Goal: Register for event/course

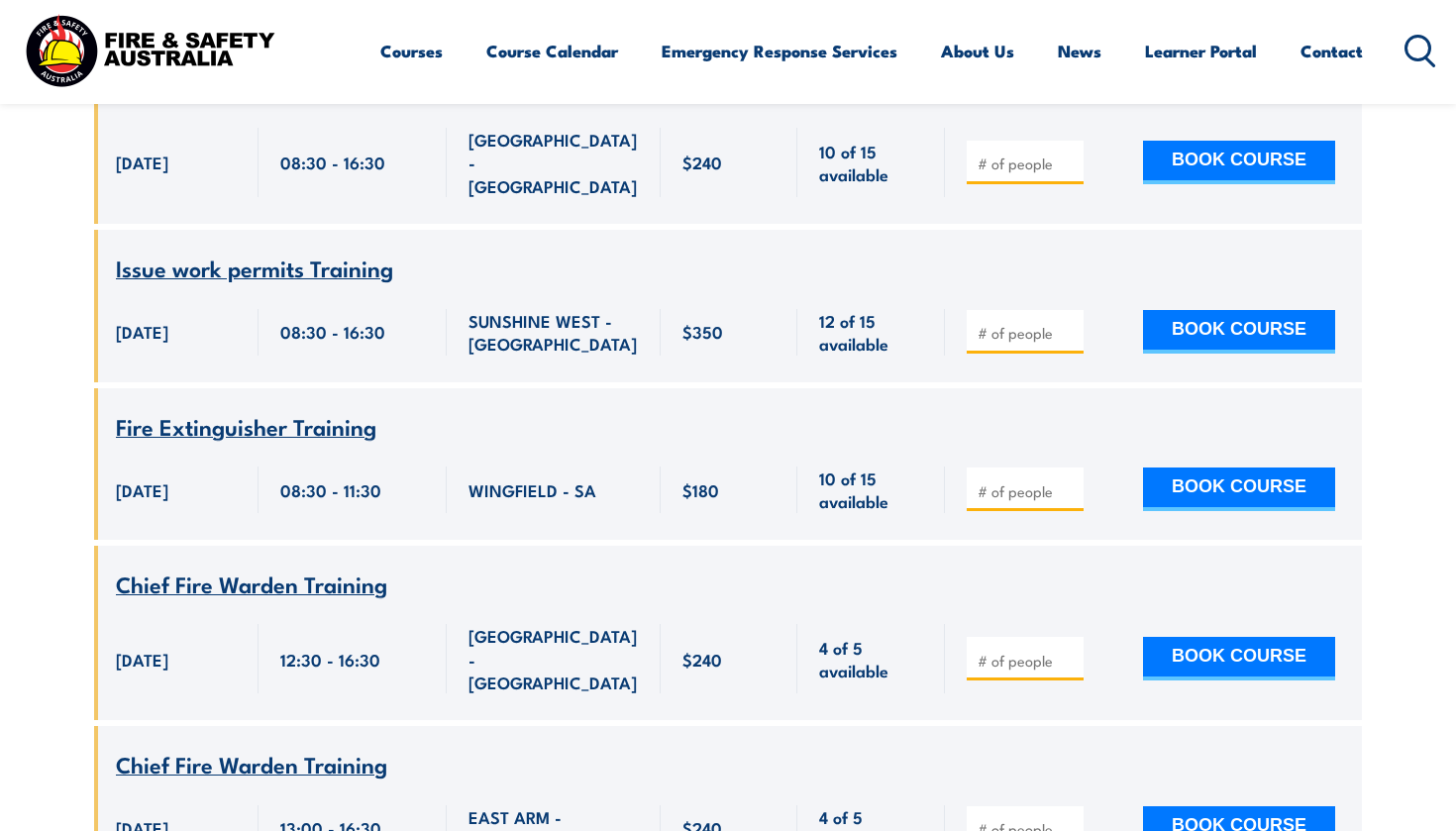
scroll to position [1853, 0]
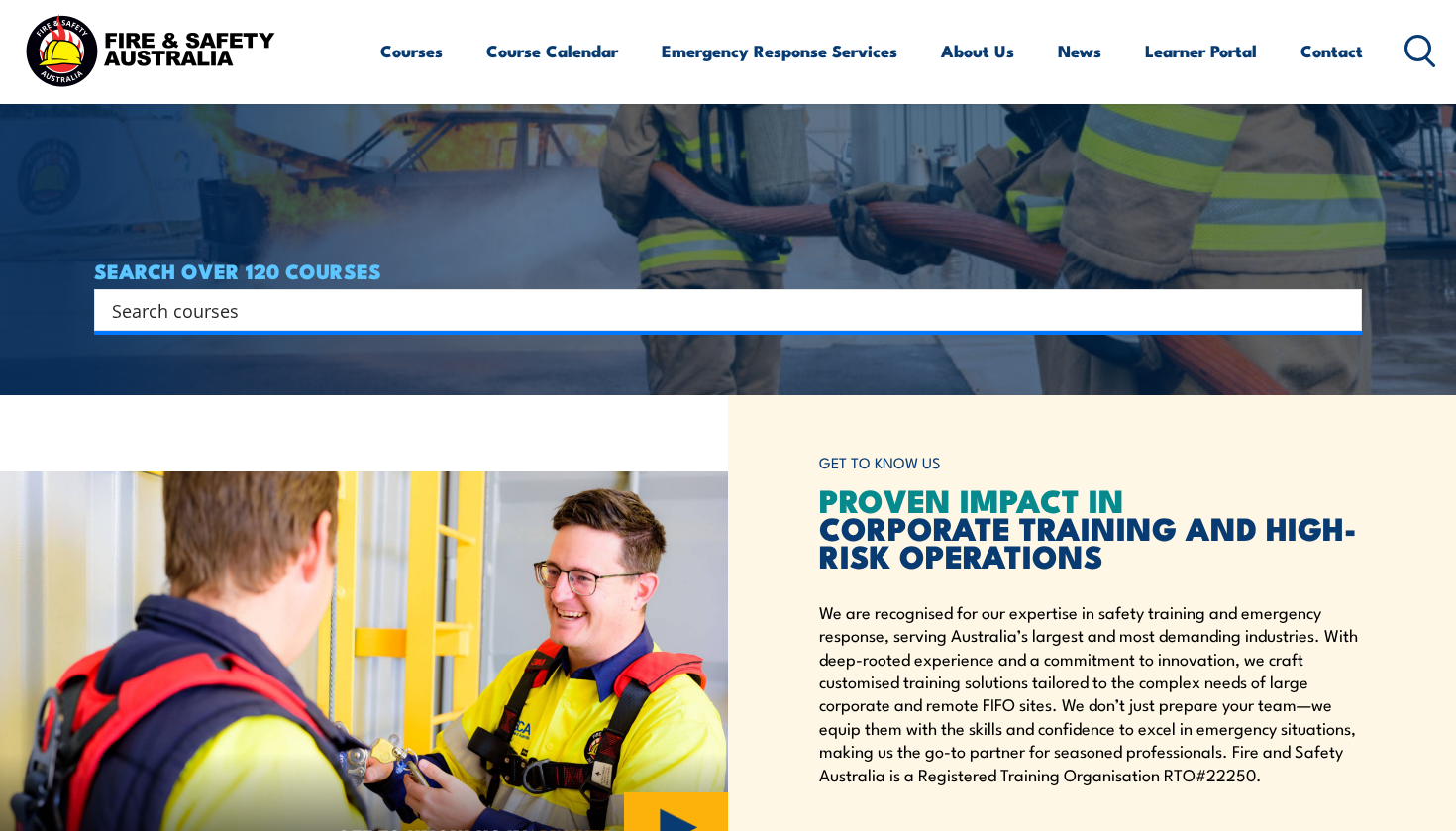
scroll to position [350, 0]
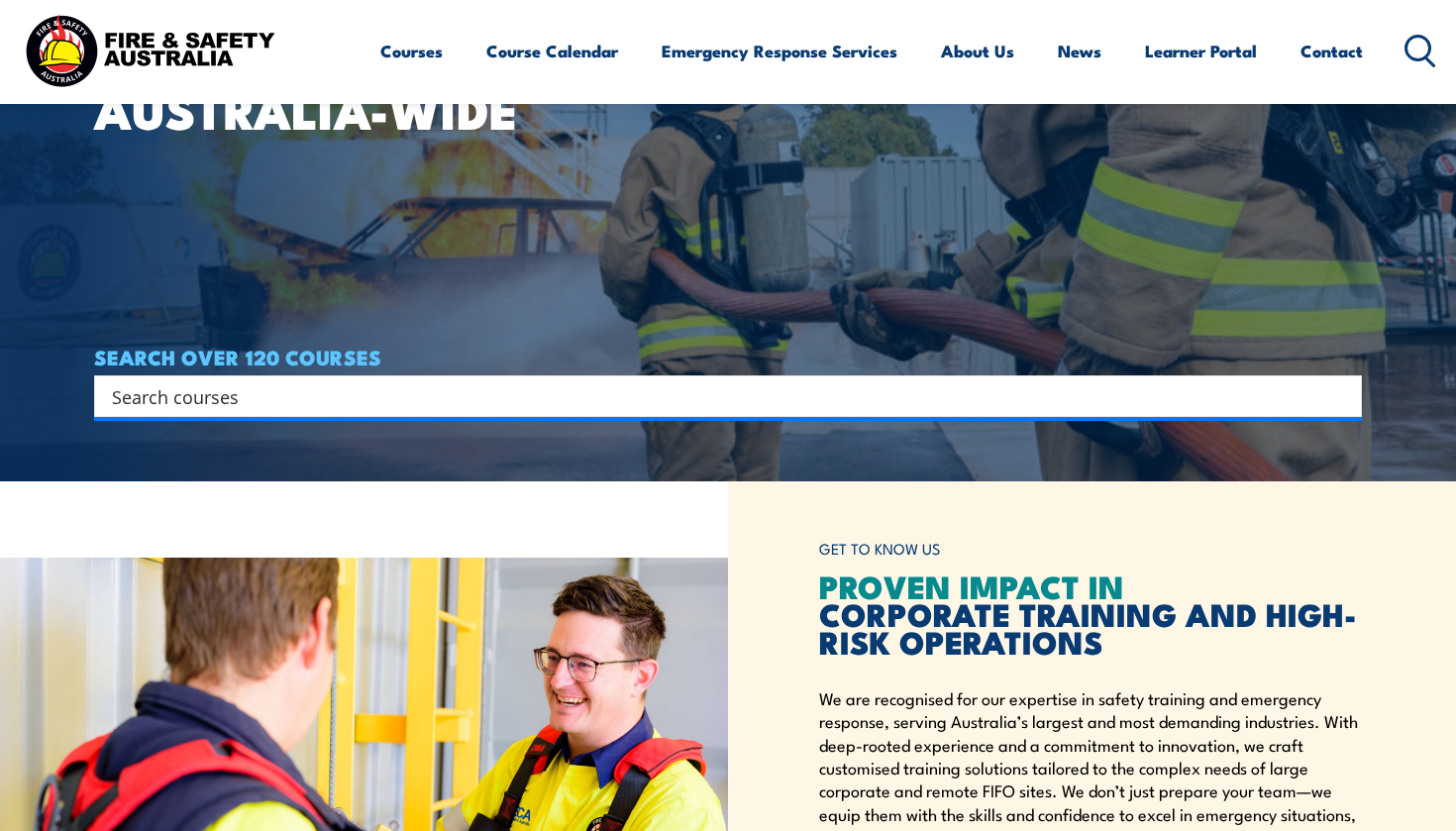
click at [497, 390] on input "Search input" at bounding box center [715, 396] width 1206 height 30
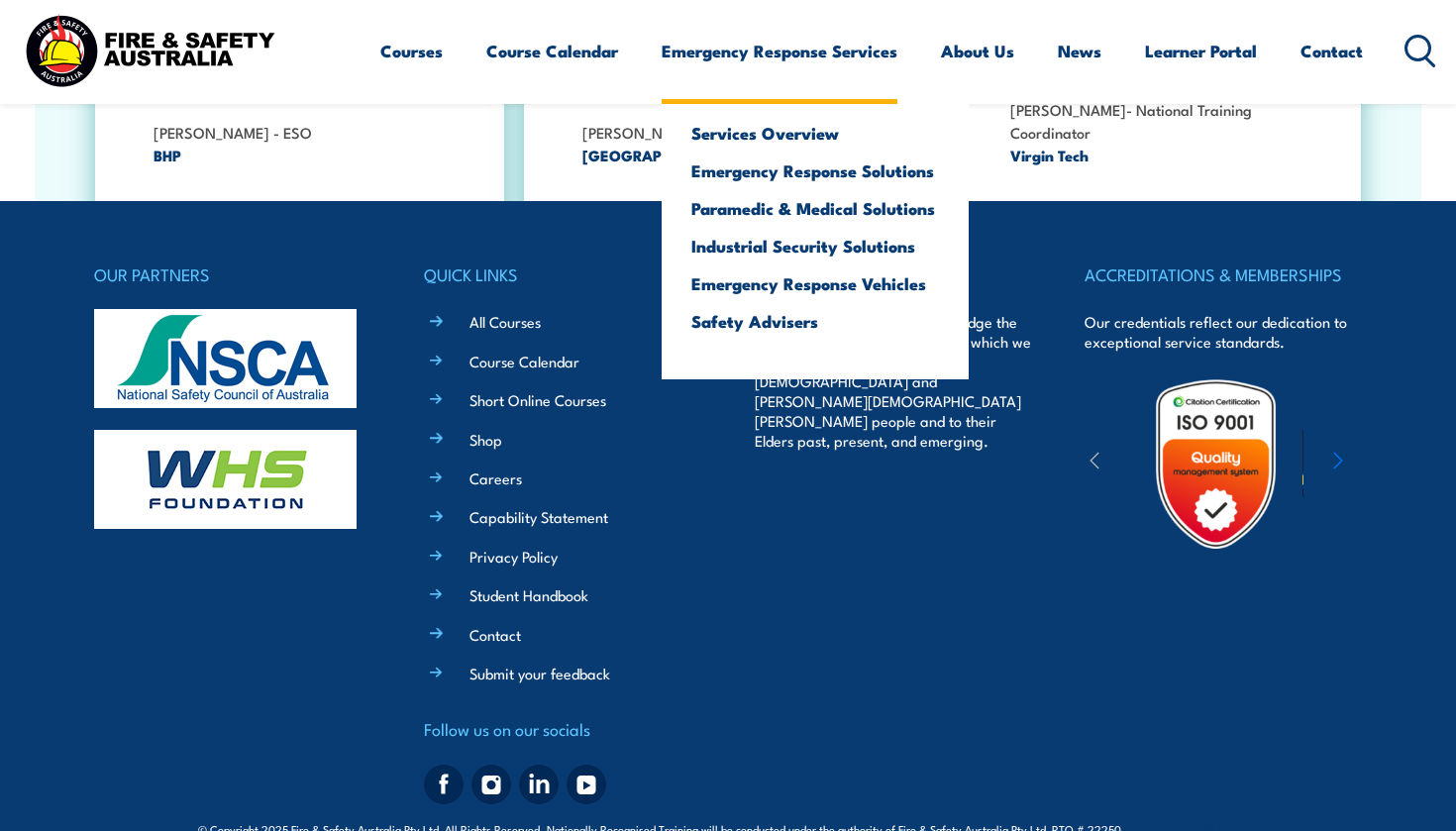
scroll to position [3649, 0]
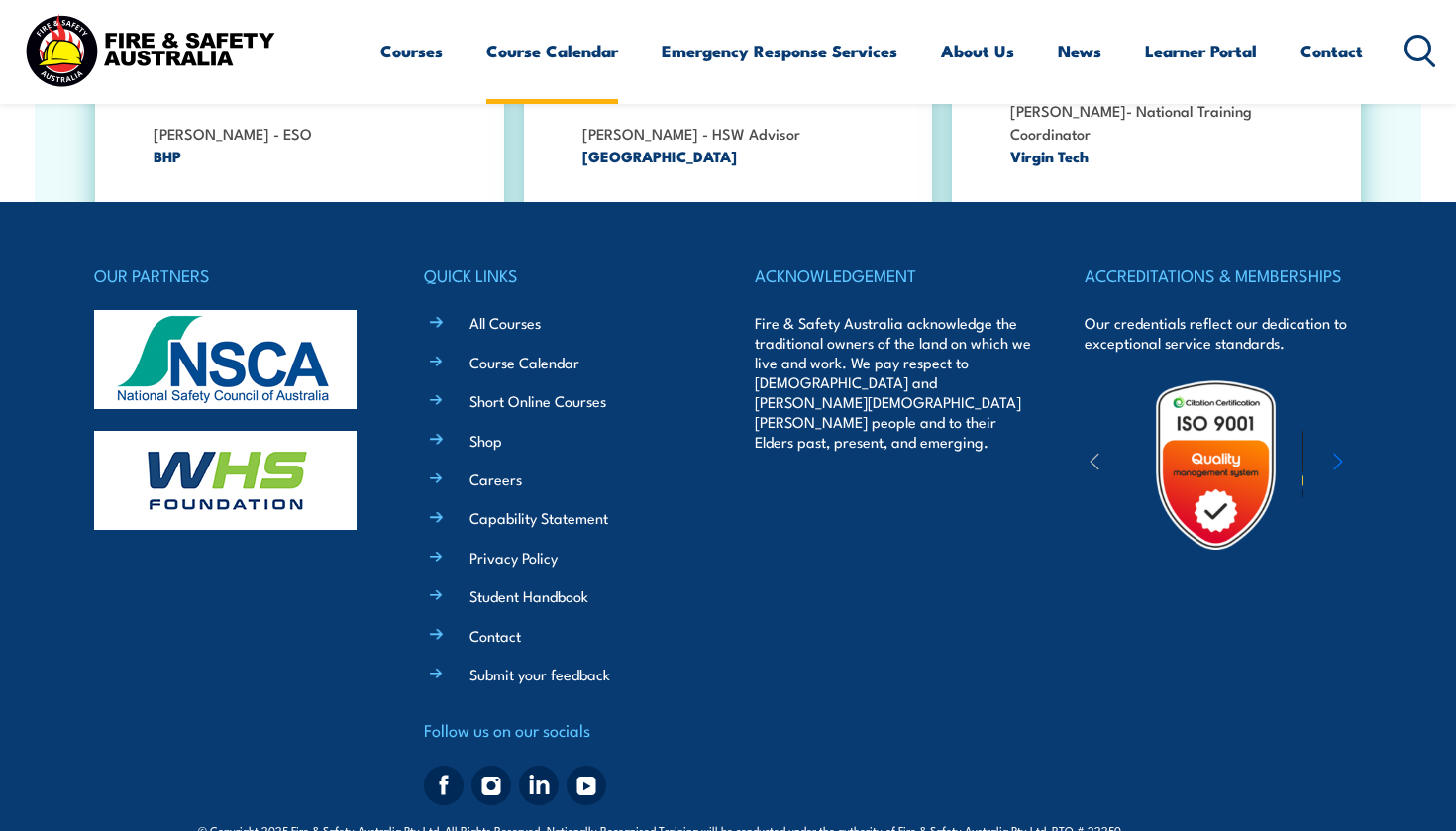
click at [556, 50] on link "Course Calendar" at bounding box center [552, 51] width 132 height 52
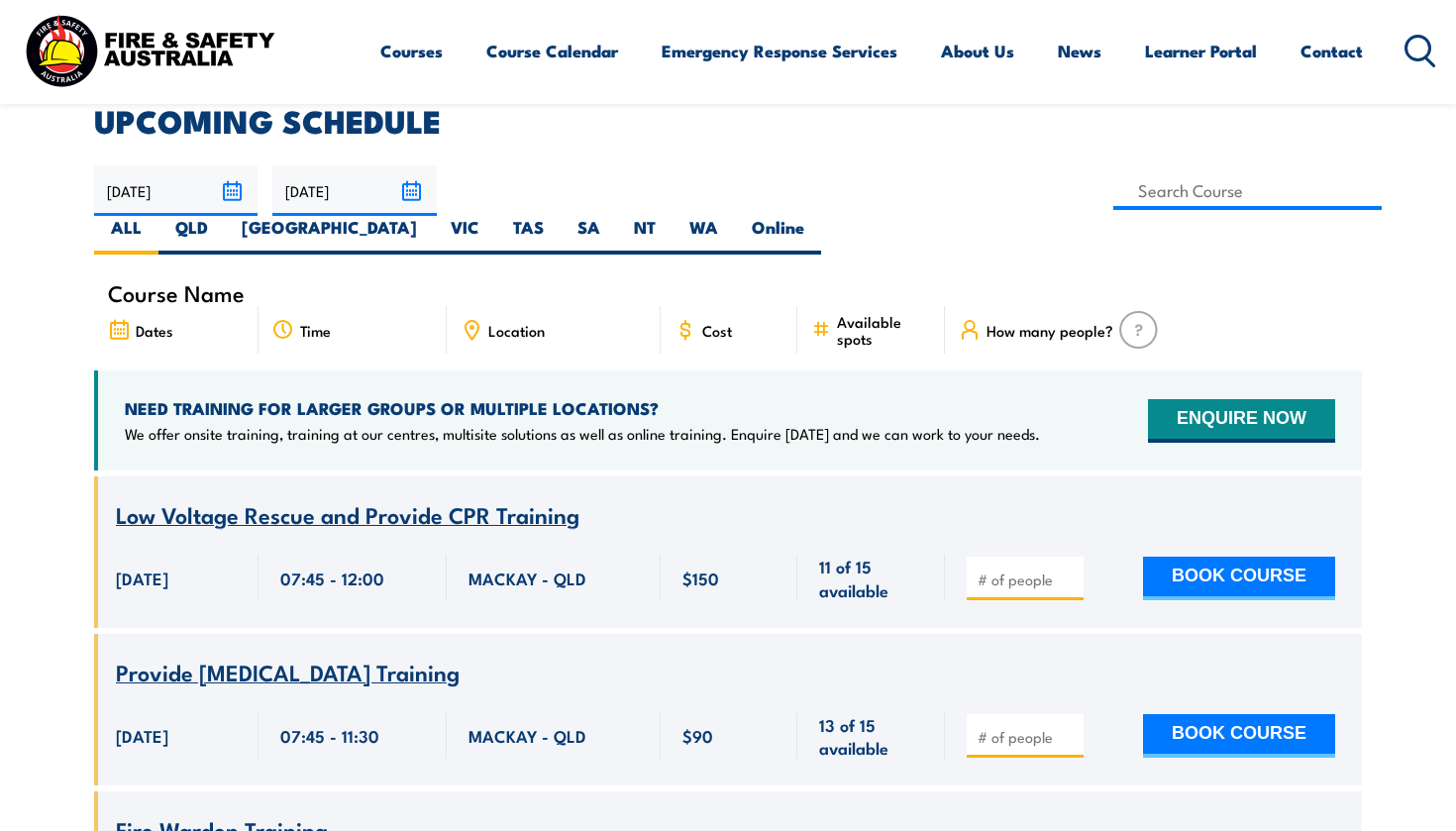
scroll to position [548, 0]
click at [496, 216] on label "VIC" at bounding box center [465, 235] width 62 height 39
click at [492, 216] on input "VIC" at bounding box center [485, 222] width 13 height 13
radio input "true"
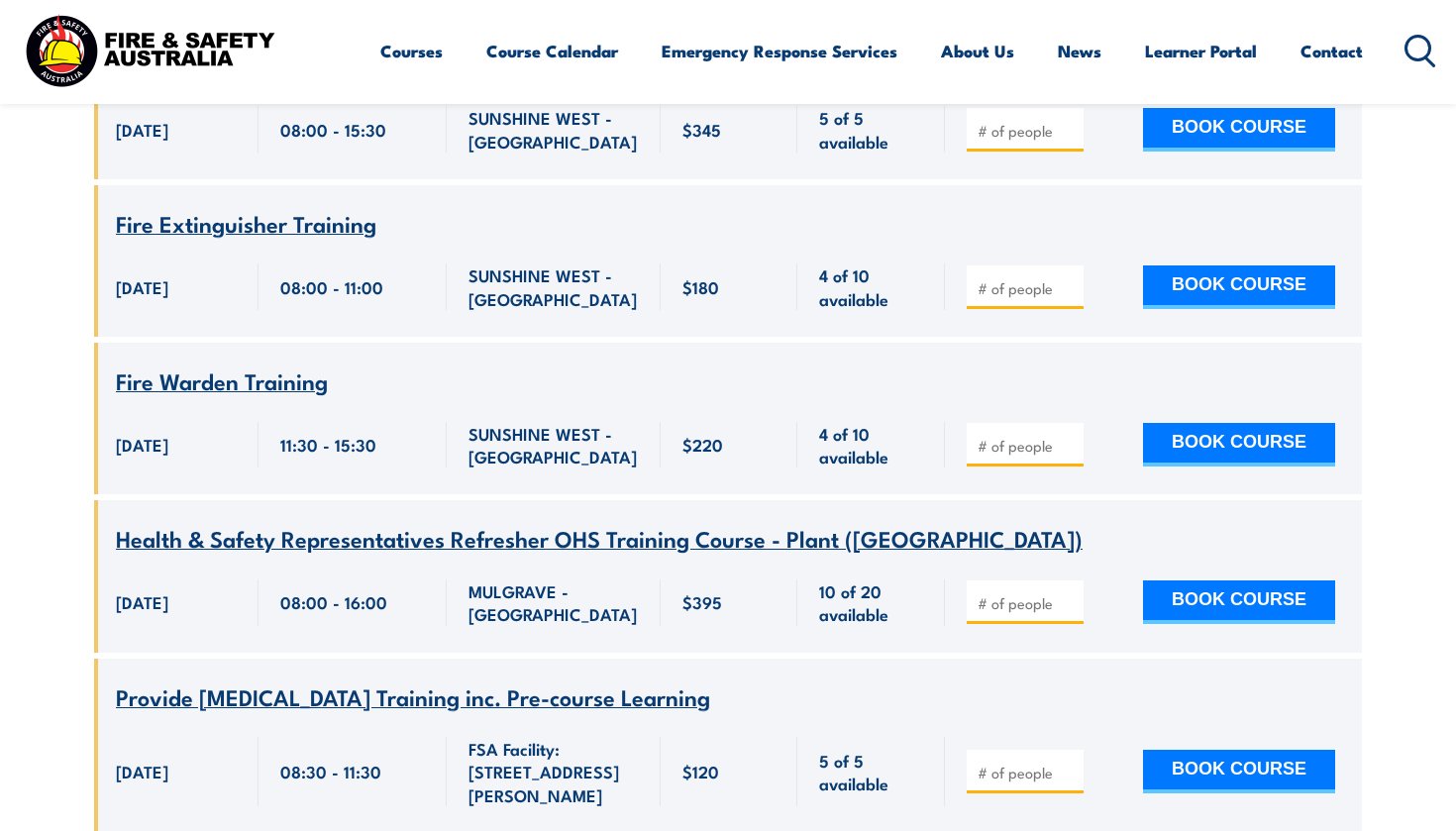
scroll to position [3691, 0]
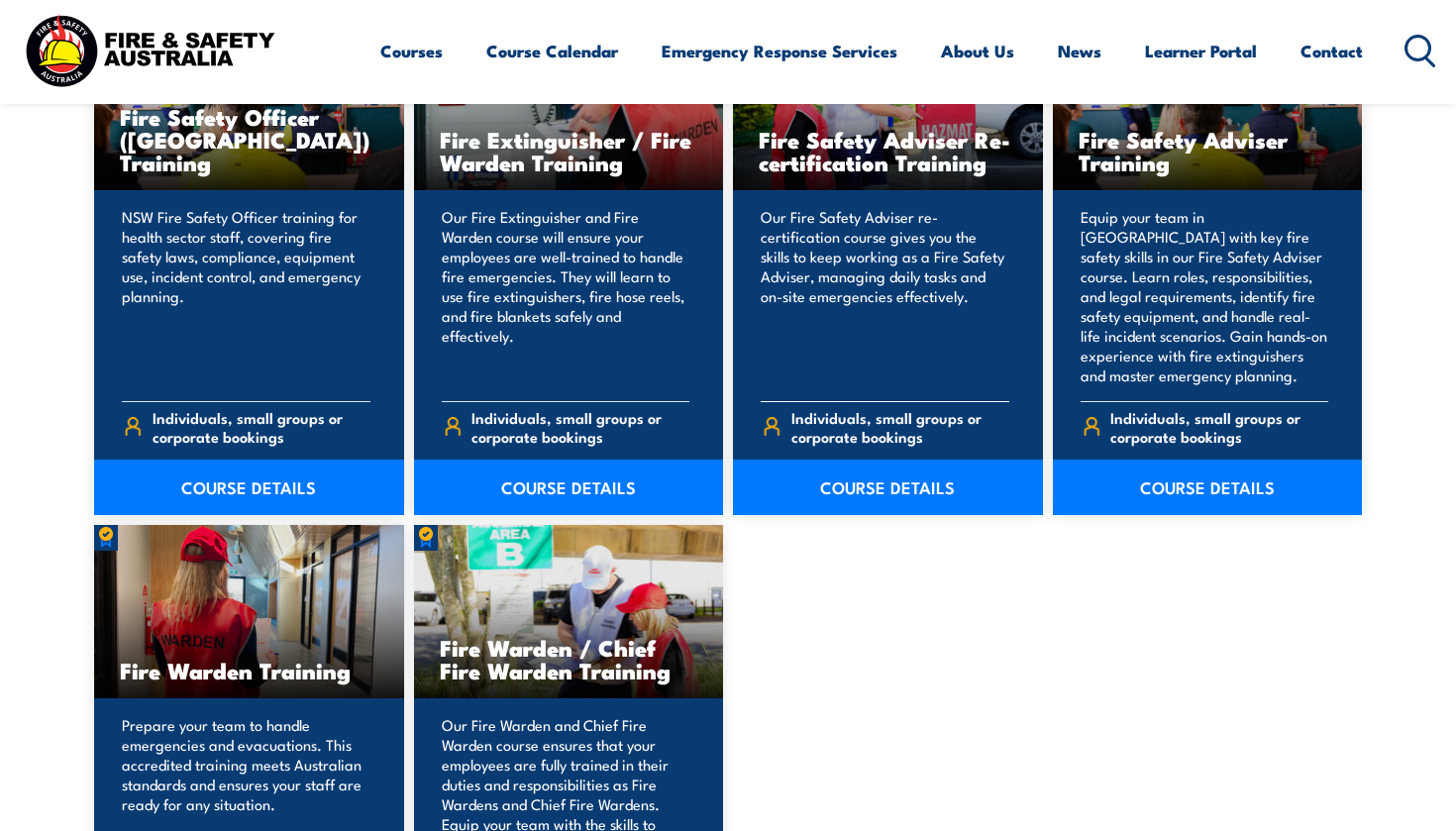
scroll to position [739, 0]
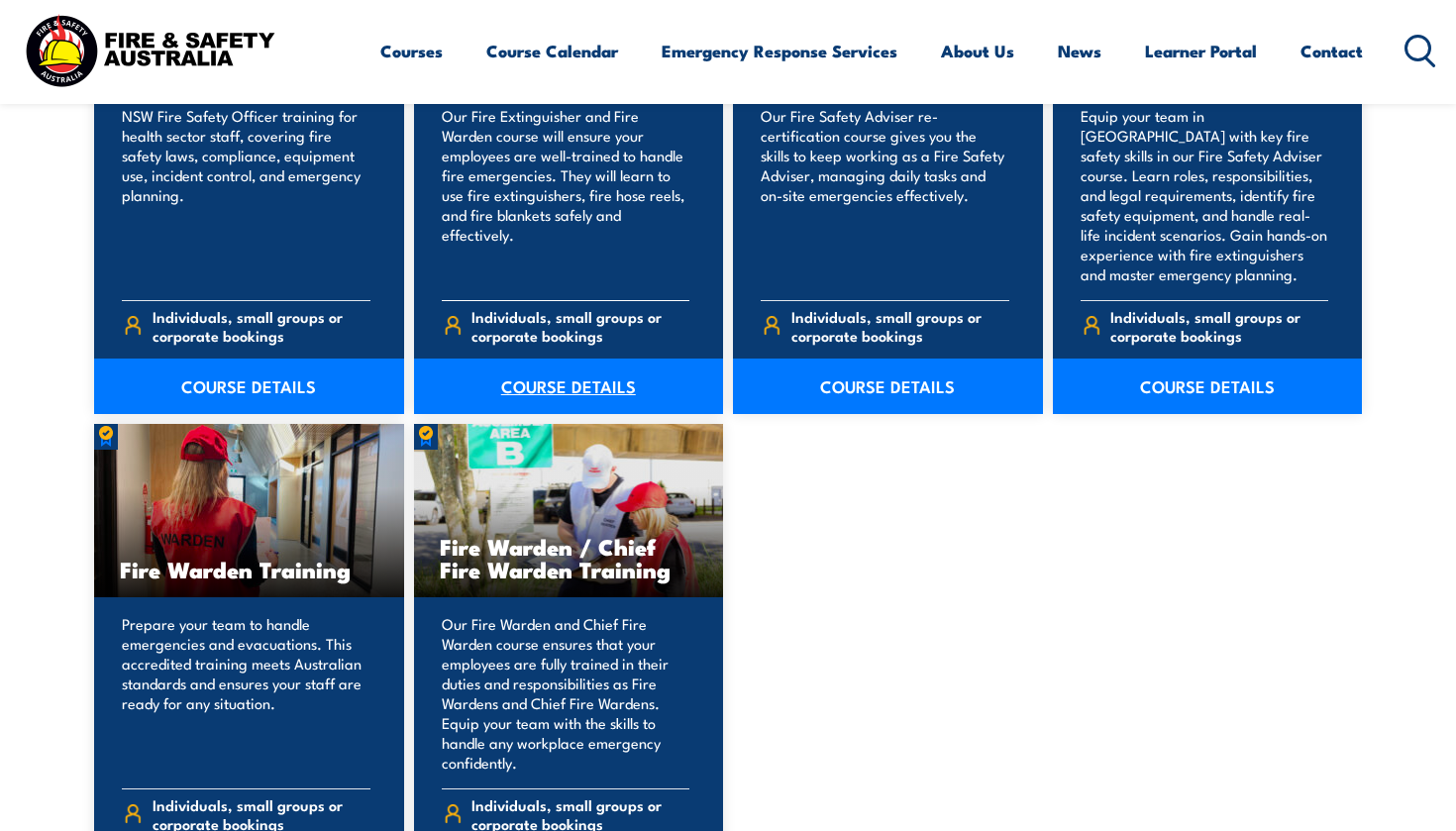
scroll to position [803, 0]
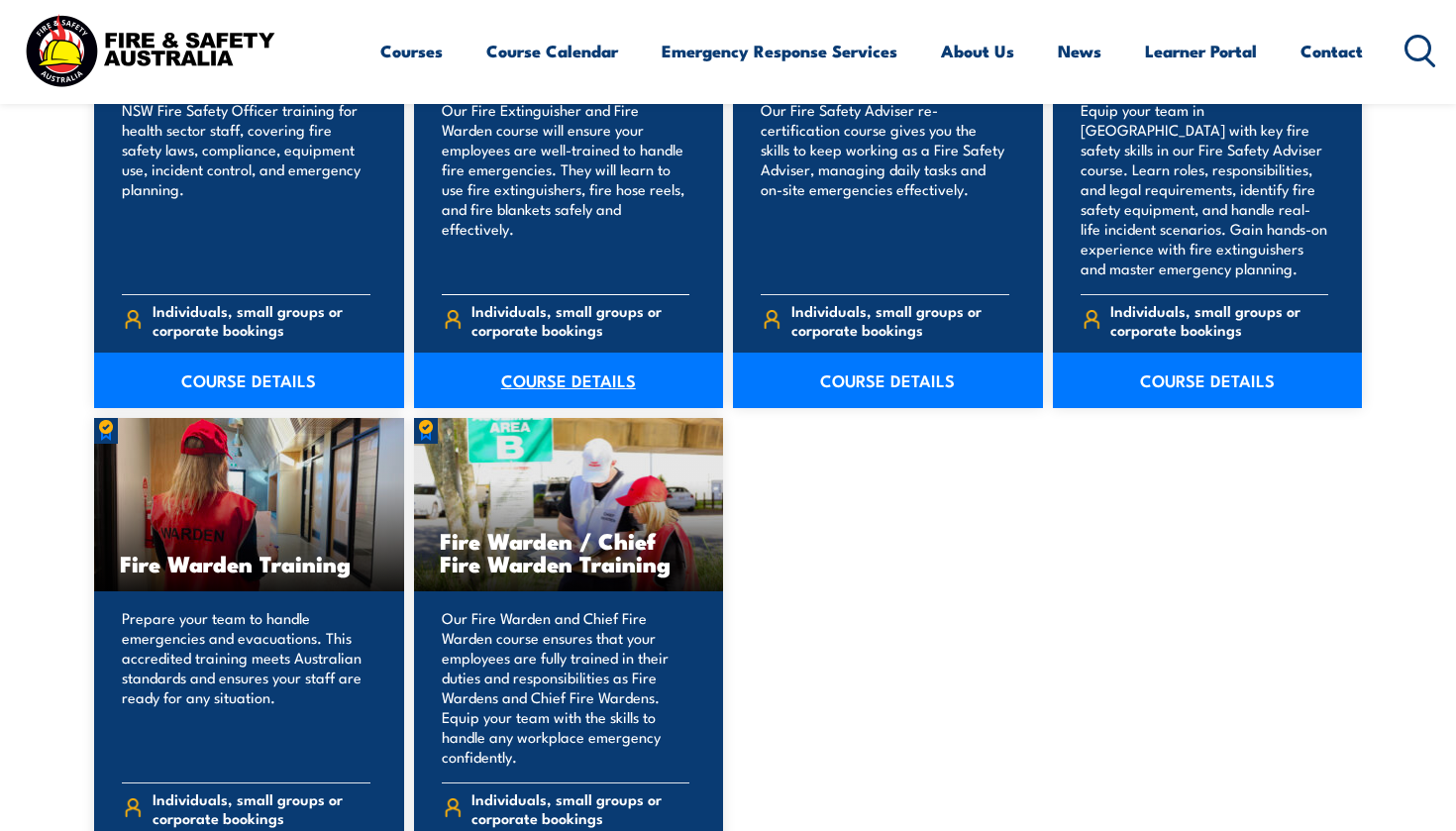
click at [634, 389] on link "COURSE DETAILS" at bounding box center [569, 380] width 310 height 55
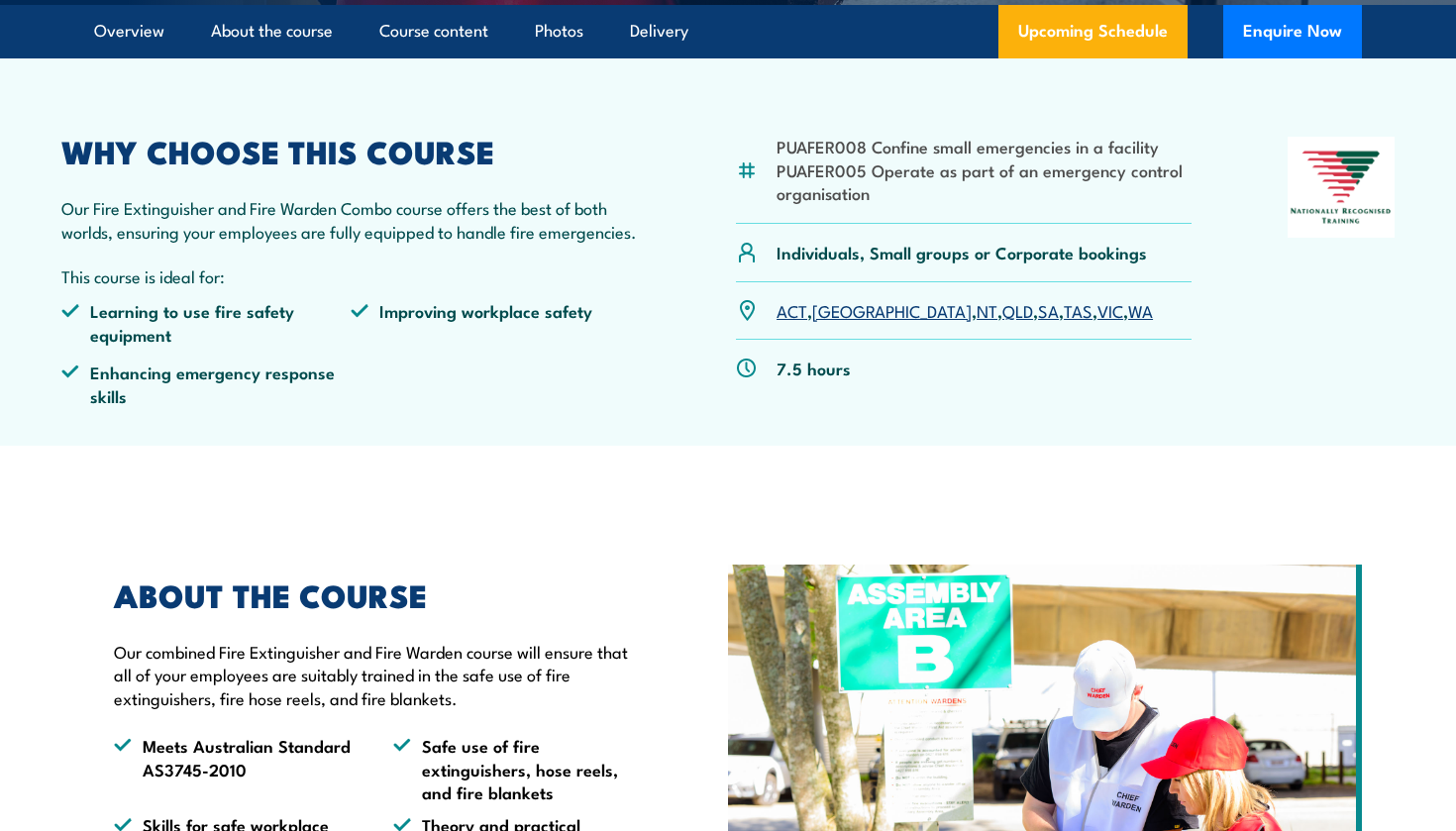
scroll to position [652, 0]
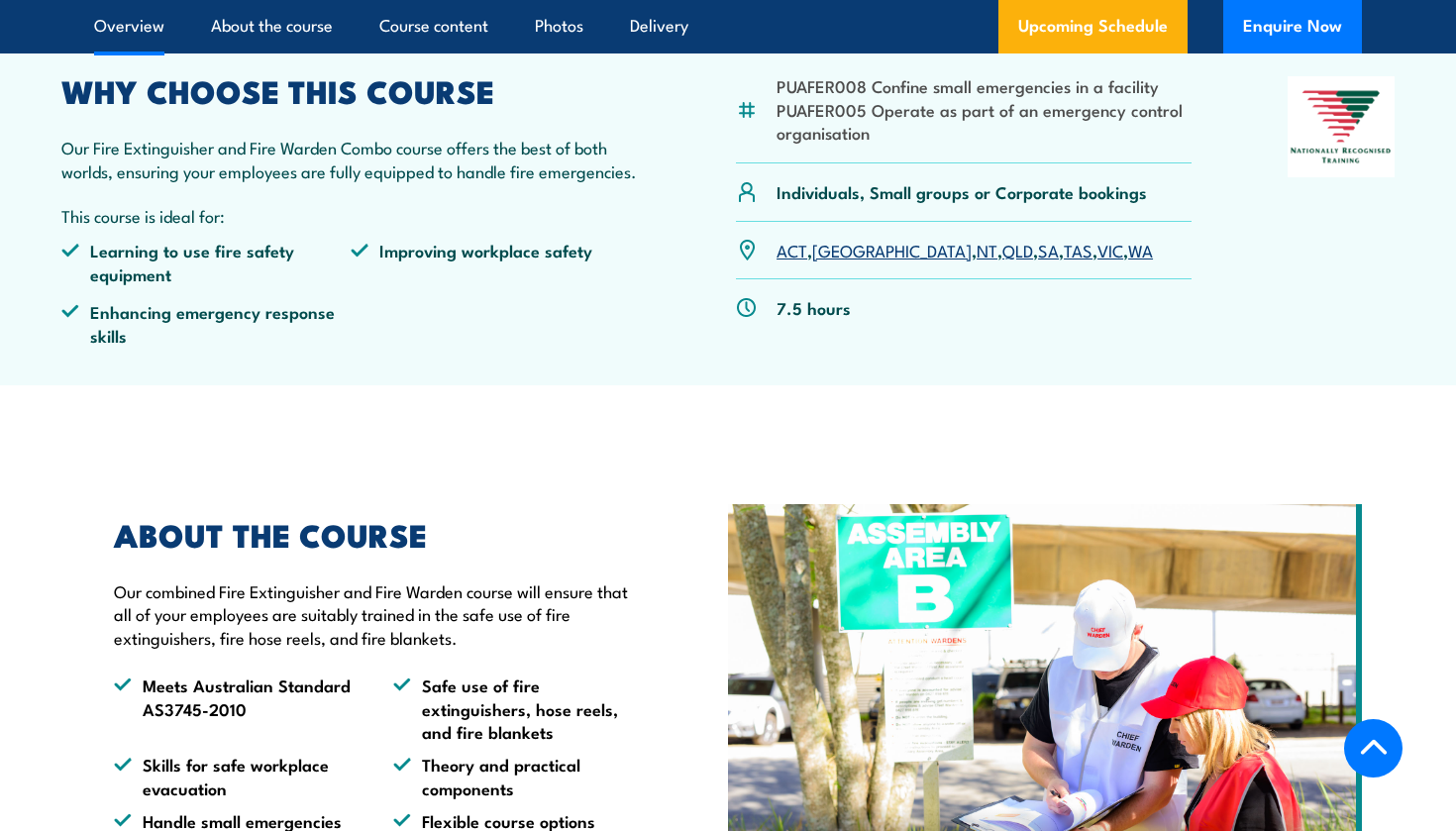
click at [1097, 243] on link "VIC" at bounding box center [1110, 250] width 26 height 24
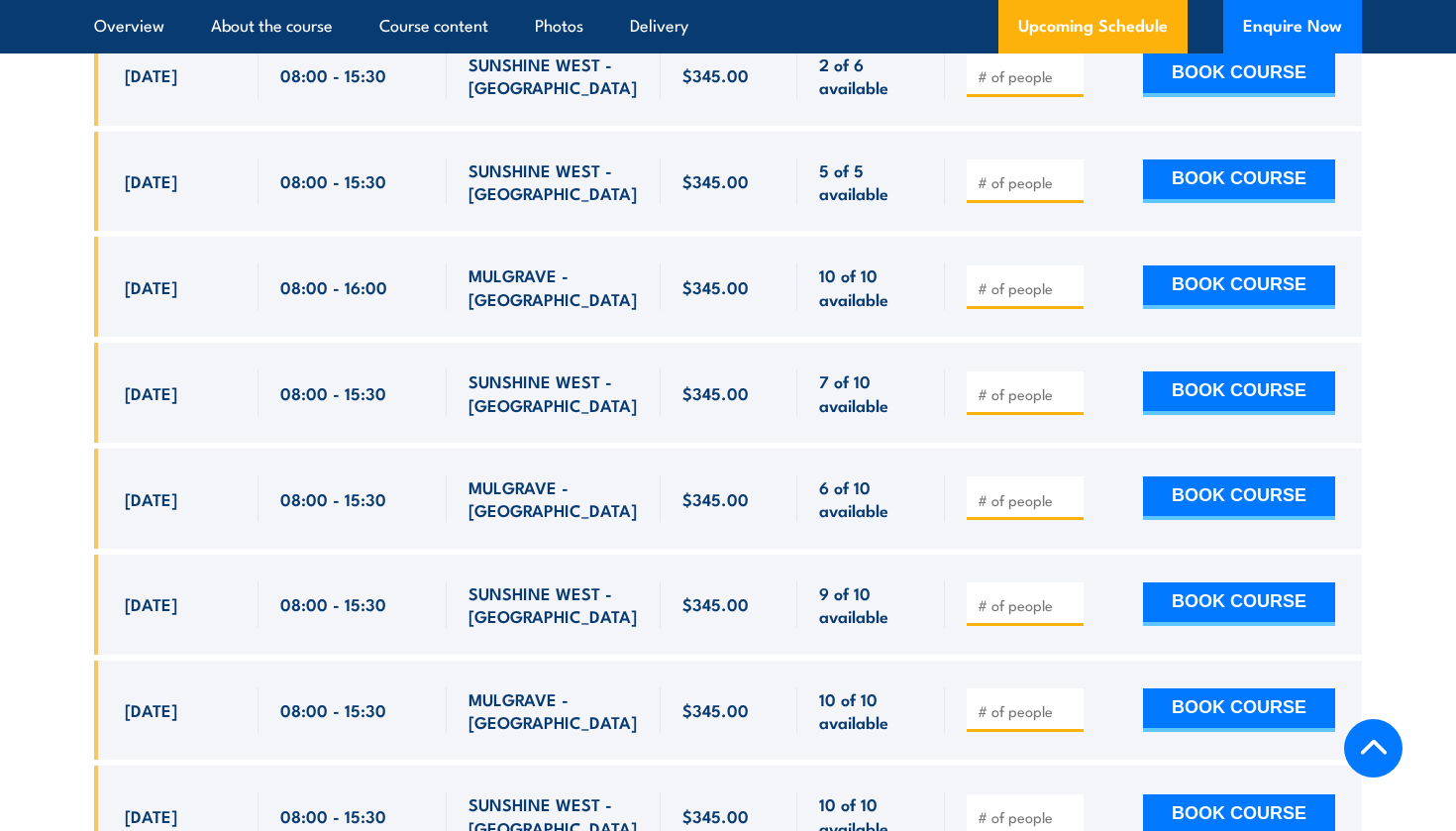
scroll to position [3697, 0]
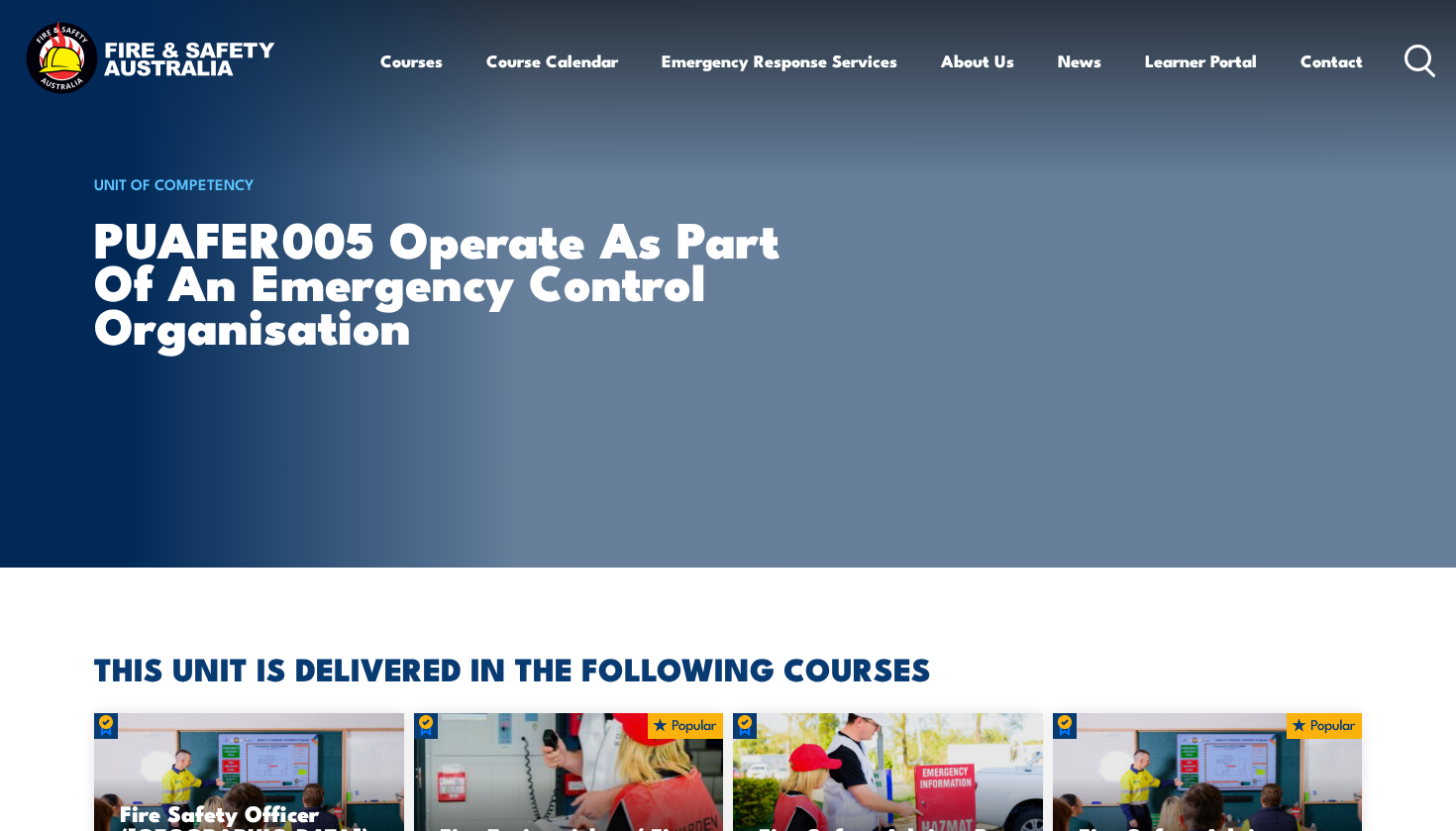
click at [1248, 2] on header "Courses Course Calendar Emergency Response Services Services Overview Emergency…" at bounding box center [728, 60] width 1456 height 122
